Goal: Navigation & Orientation: Understand site structure

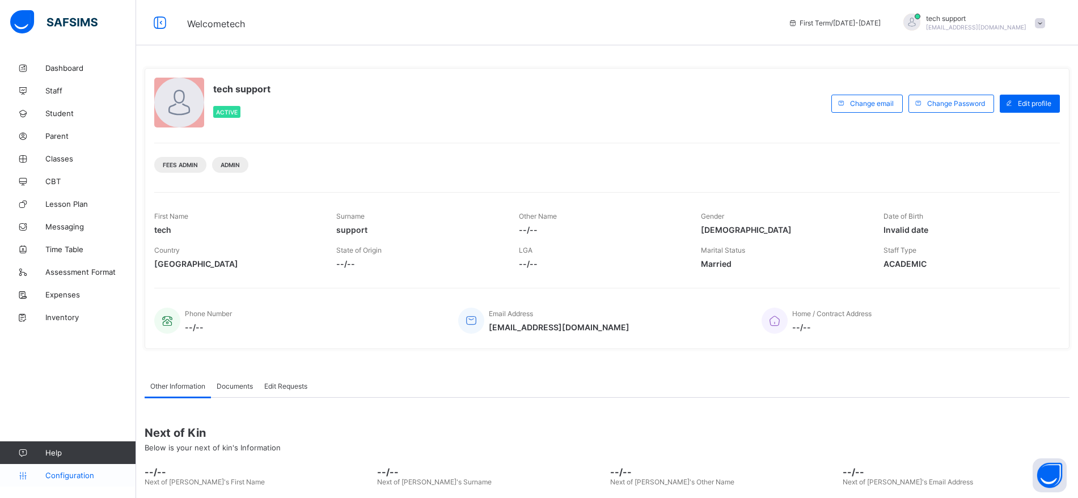
click at [69, 475] on span "Configuration" at bounding box center [90, 475] width 90 height 9
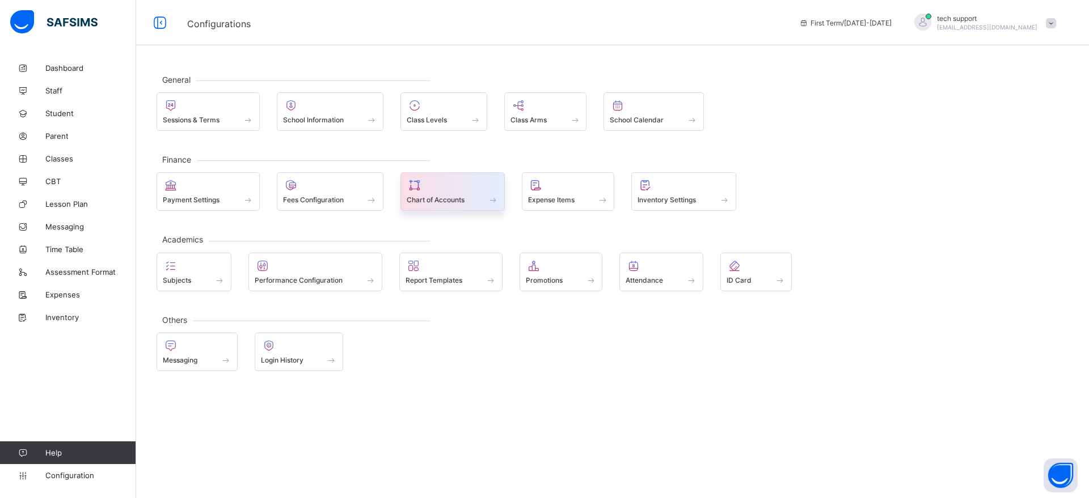
click at [467, 189] on div at bounding box center [453, 186] width 92 height 14
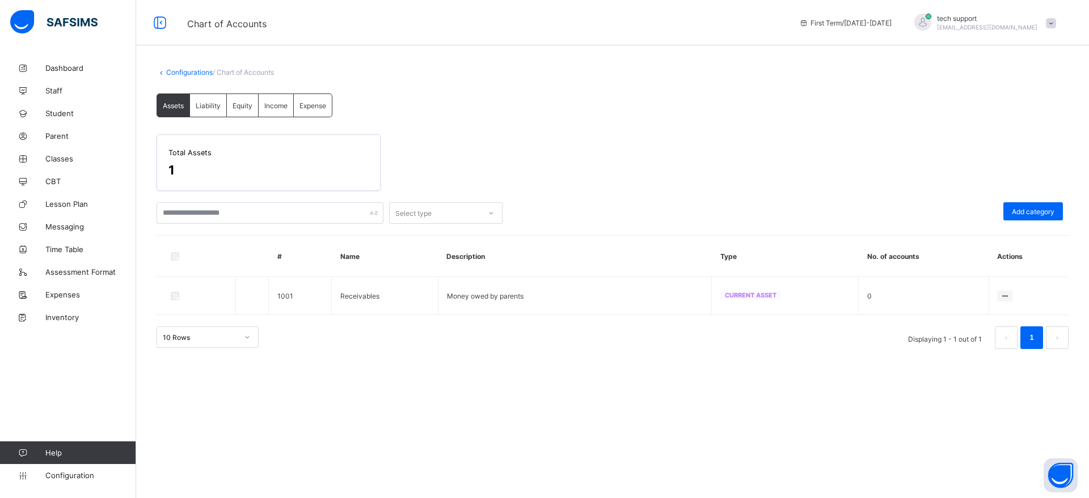
click at [313, 105] on span "Expense" at bounding box center [312, 105] width 27 height 9
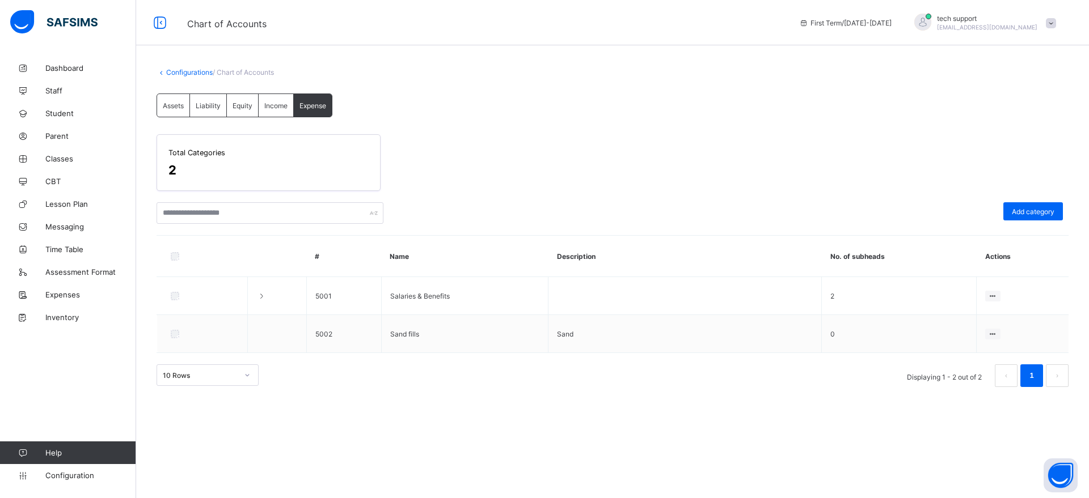
click at [171, 104] on span "Assets" at bounding box center [173, 105] width 21 height 9
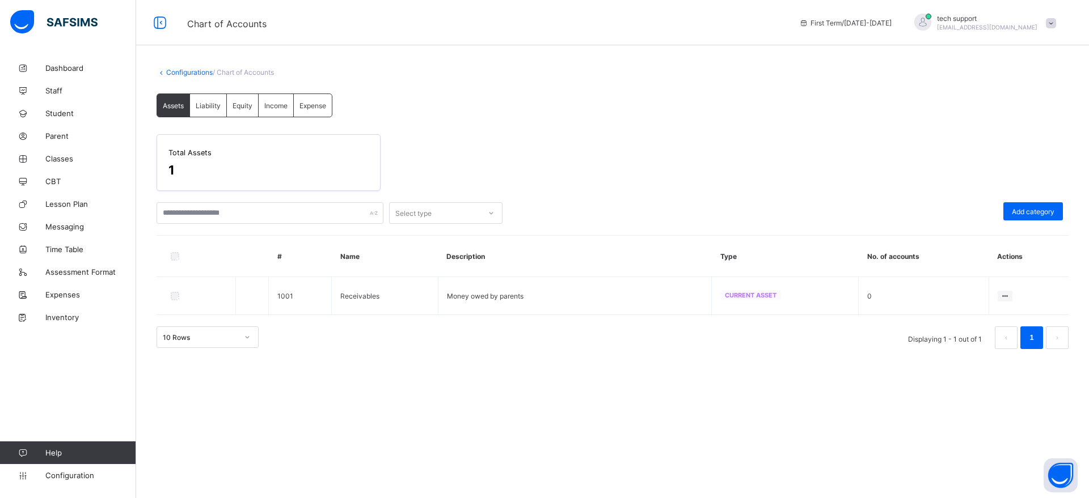
click at [206, 107] on span "Liability" at bounding box center [208, 105] width 25 height 9
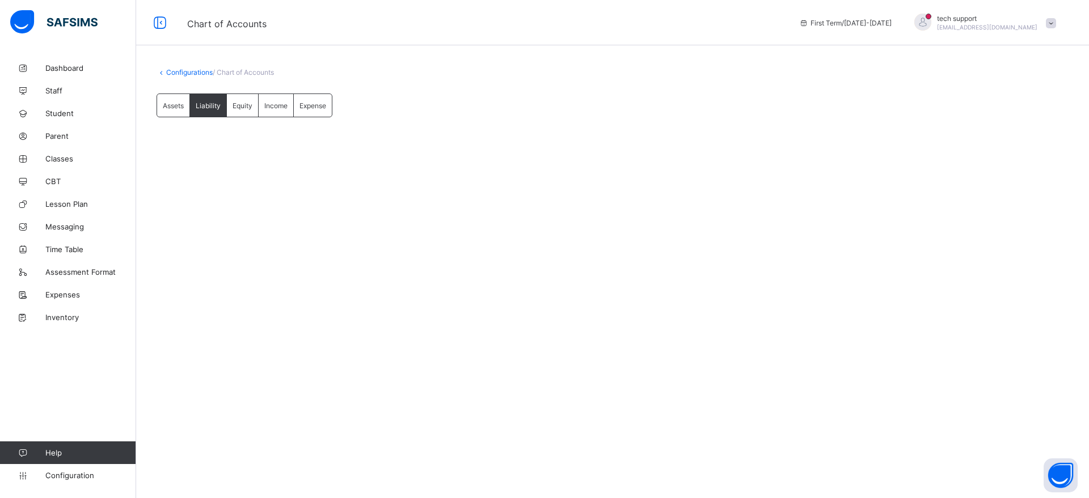
click at [317, 105] on span "Expense" at bounding box center [312, 105] width 27 height 9
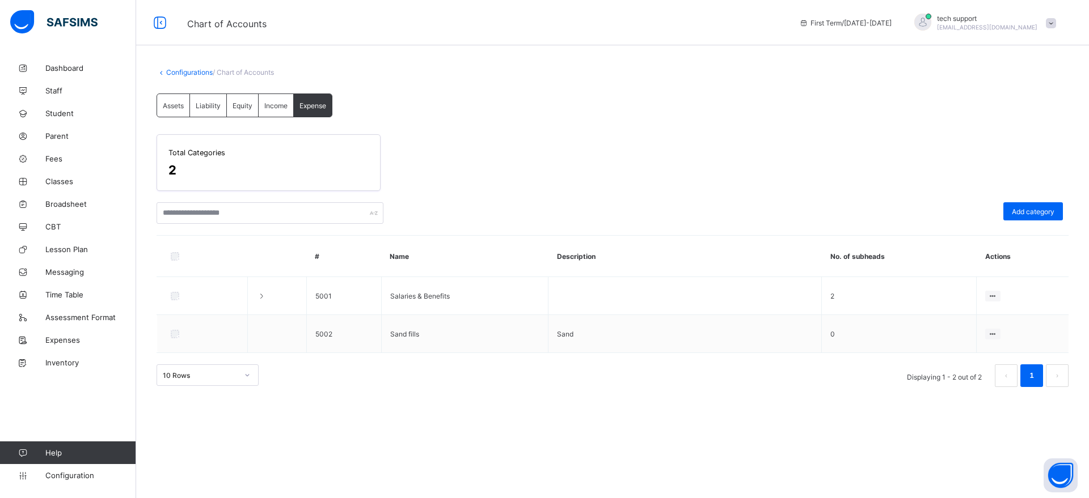
click at [173, 104] on span "Assets" at bounding box center [173, 105] width 21 height 9
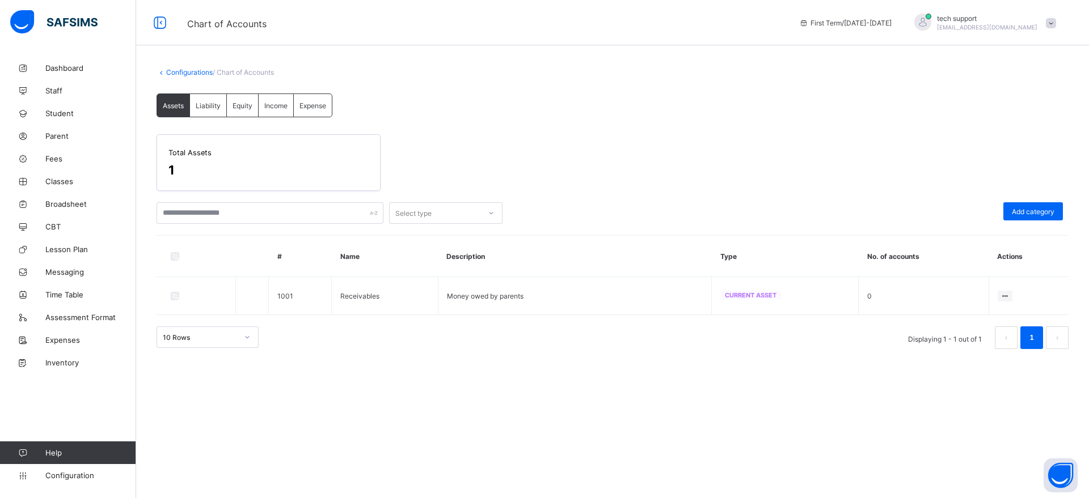
click at [287, 105] on span "Income" at bounding box center [275, 105] width 23 height 9
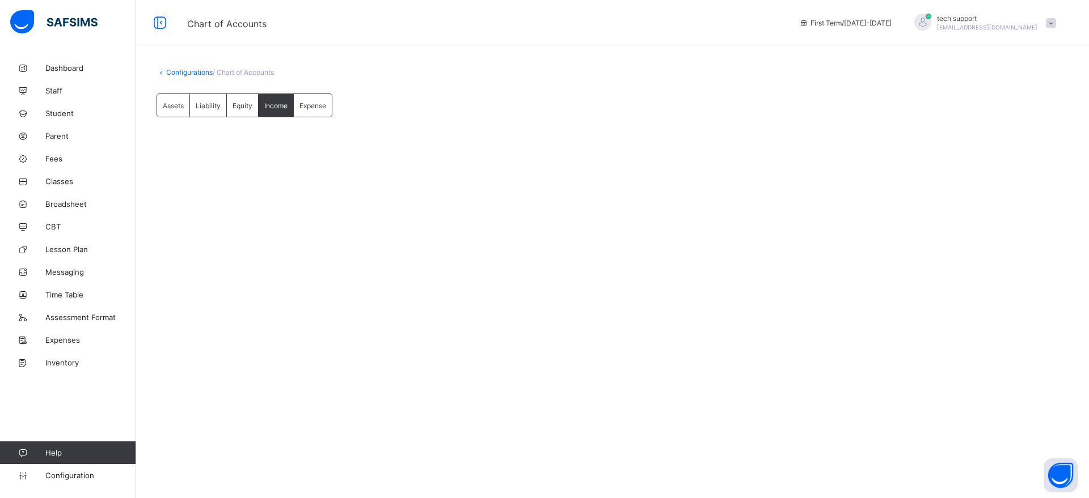
click at [245, 109] on div "Equity" at bounding box center [243, 105] width 32 height 23
click at [214, 109] on div "Liability" at bounding box center [208, 105] width 37 height 23
click at [175, 107] on span "Assets" at bounding box center [173, 105] width 21 height 9
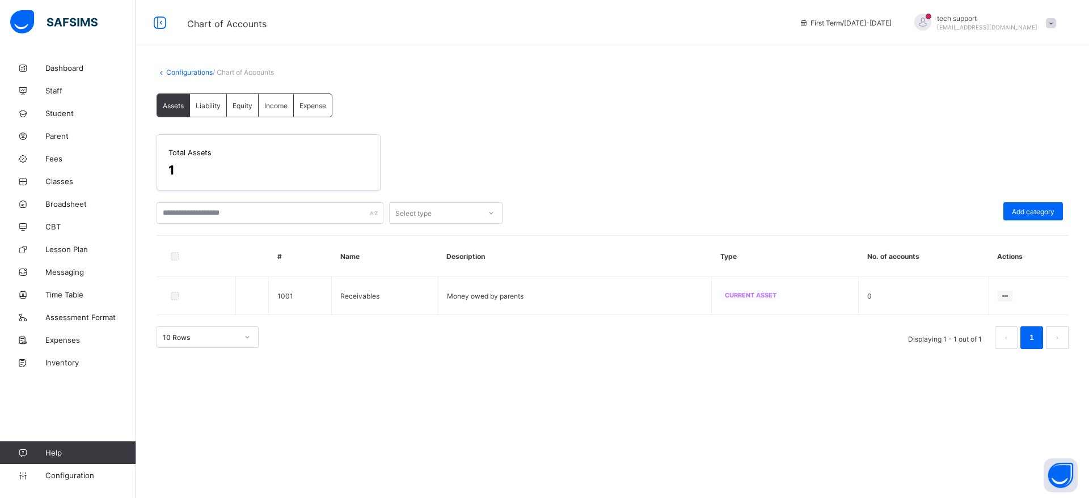
click at [320, 103] on span "Expense" at bounding box center [312, 105] width 27 height 9
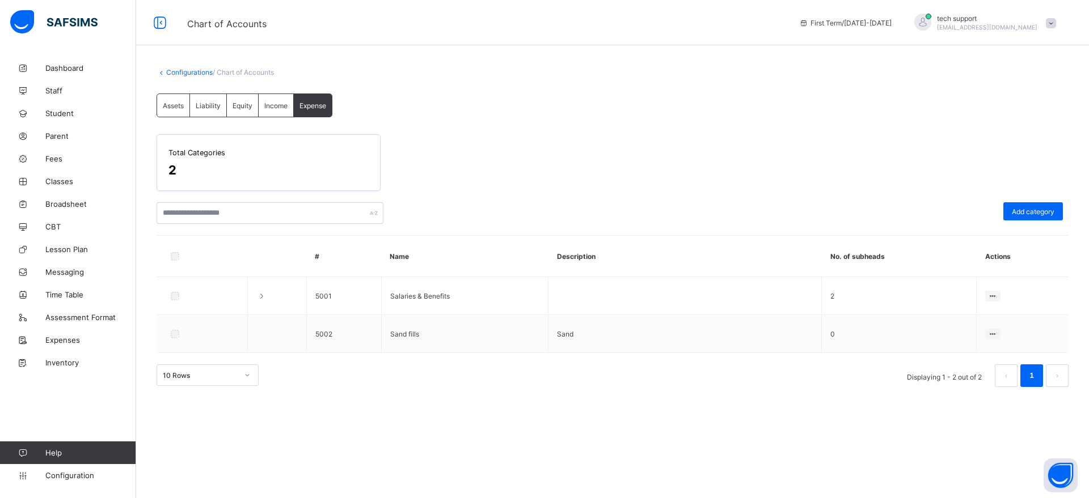
click at [172, 105] on span "Assets" at bounding box center [173, 105] width 21 height 9
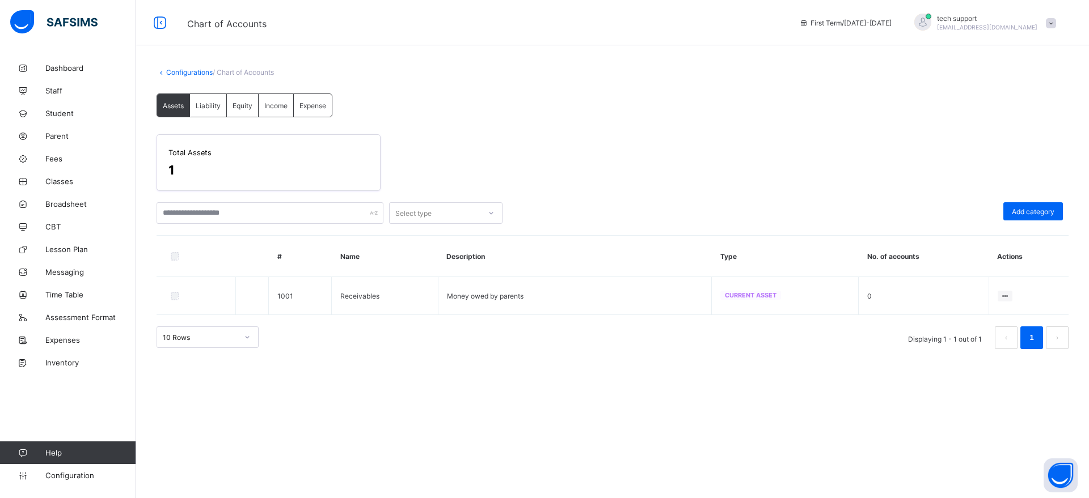
click at [310, 106] on span "Expense" at bounding box center [312, 105] width 27 height 9
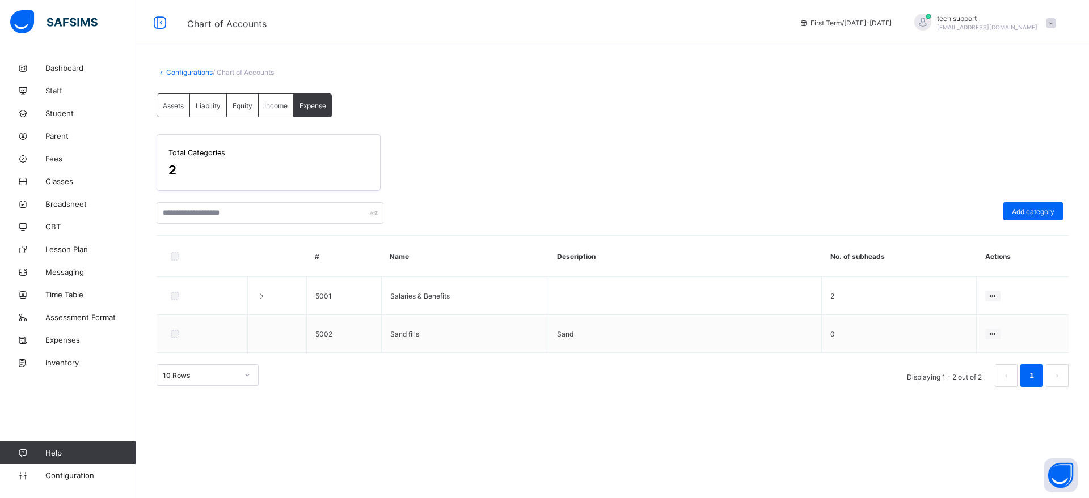
click at [168, 103] on span "Assets" at bounding box center [173, 105] width 21 height 9
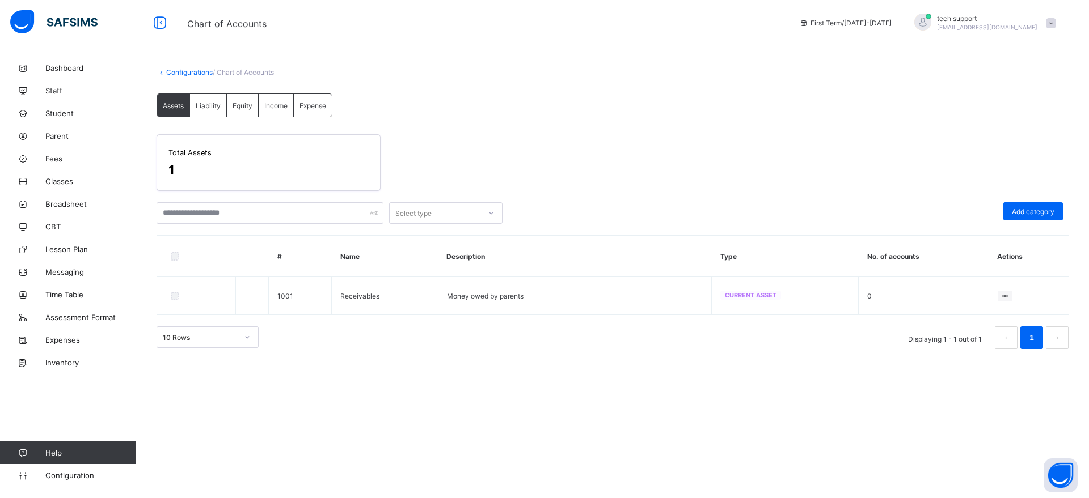
click at [314, 103] on span "Expense" at bounding box center [312, 105] width 27 height 9
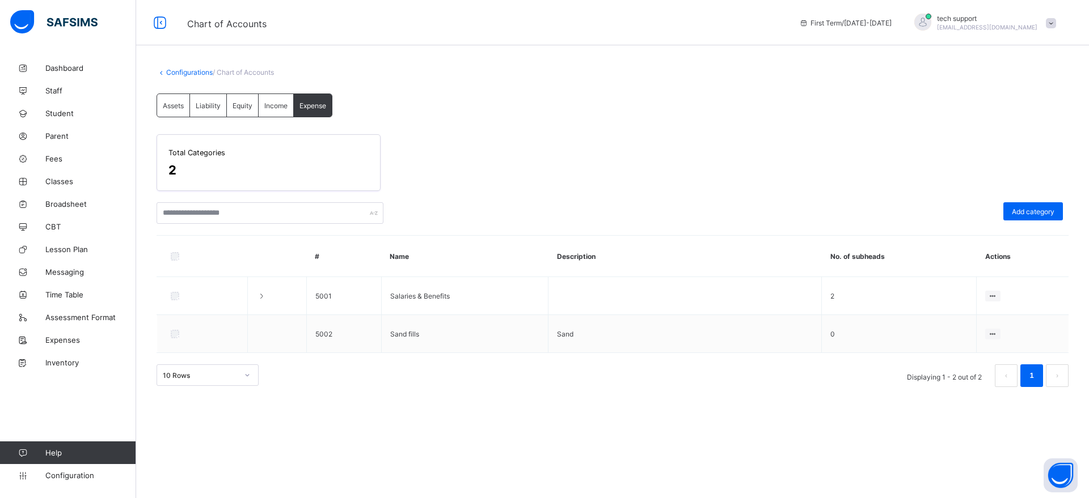
click at [281, 101] on span "Income" at bounding box center [275, 105] width 23 height 9
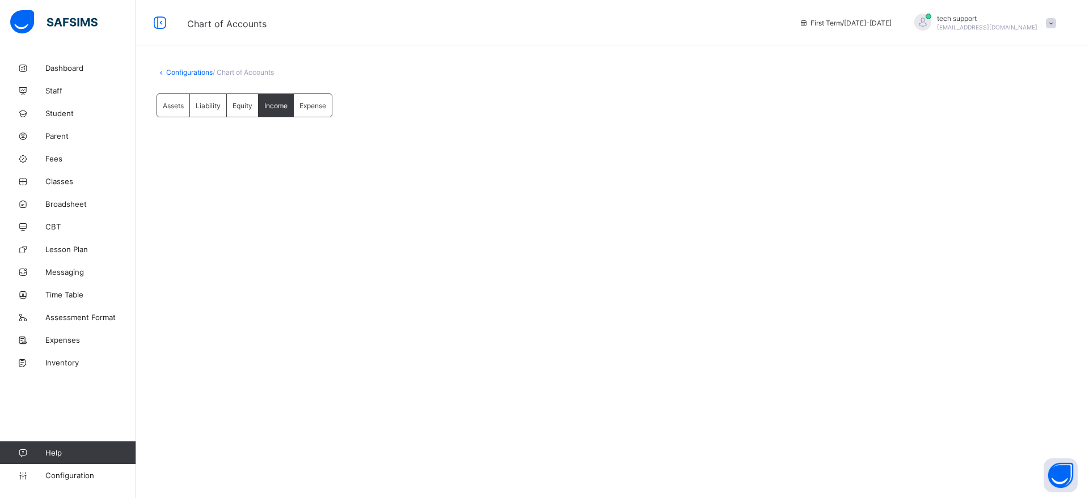
click at [240, 107] on span "Equity" at bounding box center [242, 105] width 20 height 9
click at [212, 106] on span "Liability" at bounding box center [208, 105] width 25 height 9
click at [181, 102] on span "Assets" at bounding box center [173, 105] width 21 height 9
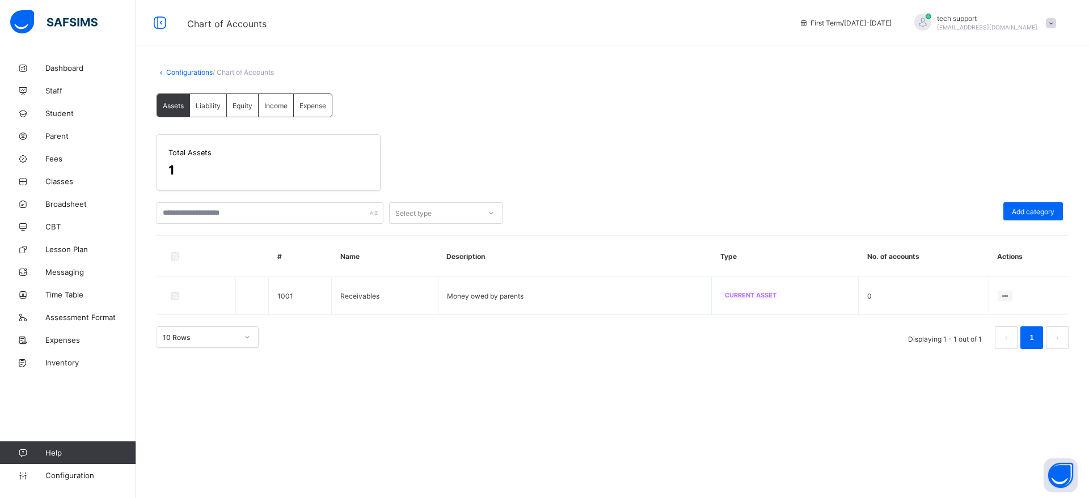
click at [311, 101] on span "Expense" at bounding box center [312, 105] width 27 height 9
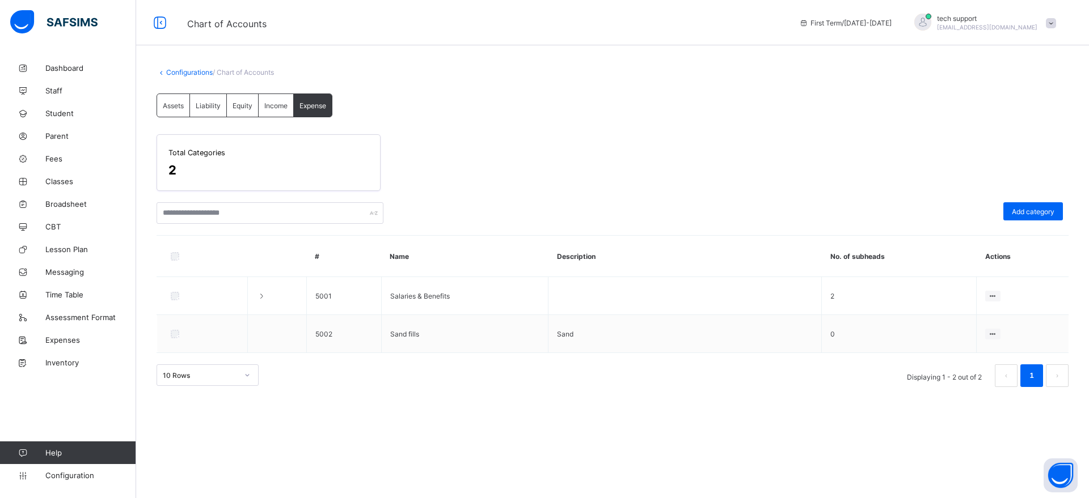
click at [183, 108] on span "Assets" at bounding box center [173, 105] width 21 height 9
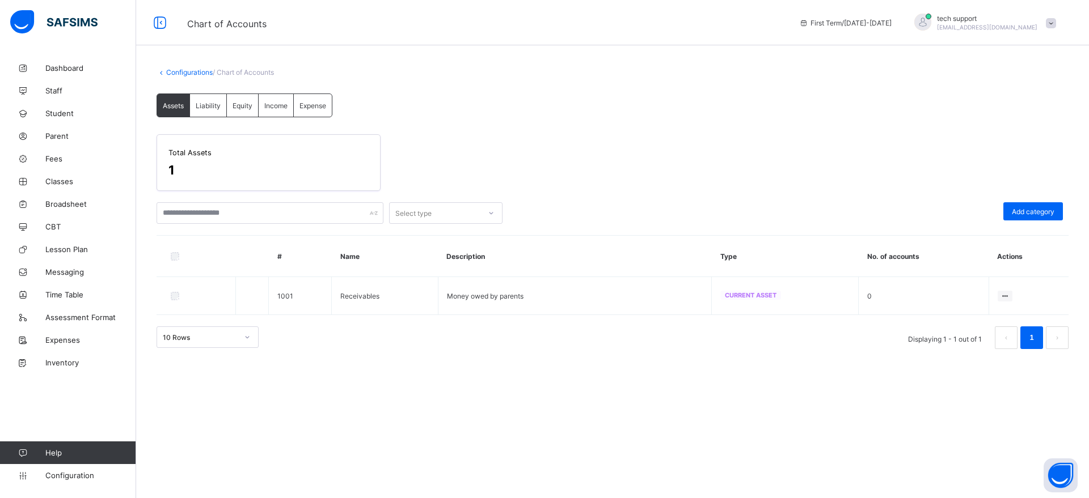
click at [624, 153] on div "Total Assets 1" at bounding box center [612, 162] width 912 height 57
